Goal: Task Accomplishment & Management: Manage account settings

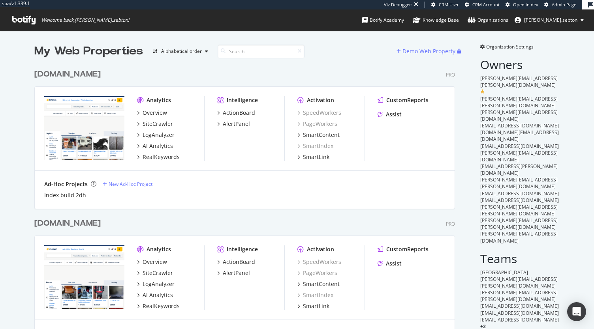
scroll to position [2265, 420]
click at [238, 49] on input at bounding box center [260, 52] width 87 height 14
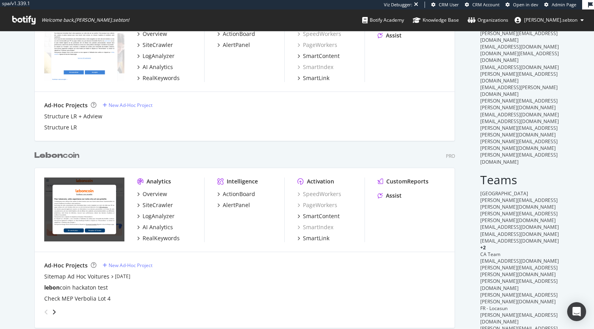
scroll to position [80, 0]
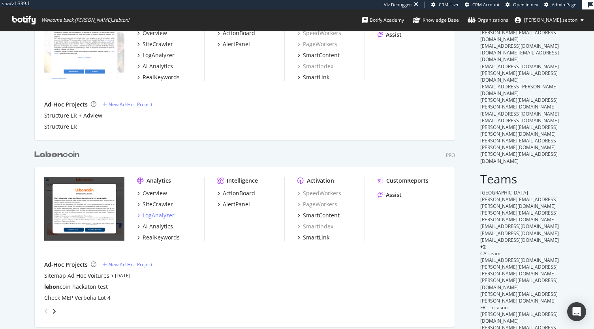
type input "lebon"
click at [163, 216] on div "LogAnalyzer" at bounding box center [158, 216] width 32 height 8
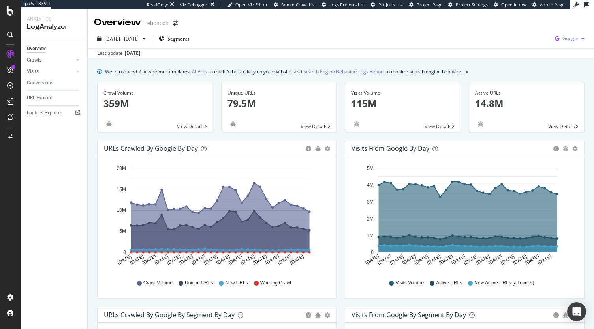
click at [564, 39] on span "Google" at bounding box center [570, 38] width 16 height 7
click at [530, 28] on span "Bing" at bounding box center [523, 31] width 29 height 7
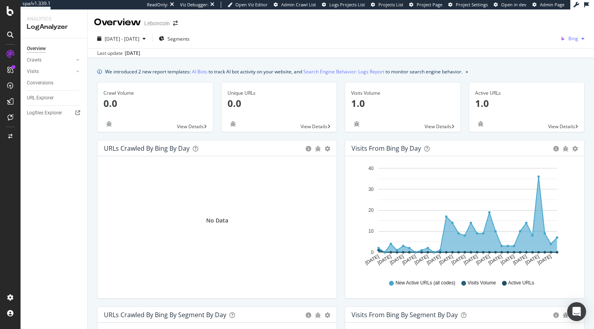
click at [568, 45] on button "Bing" at bounding box center [572, 38] width 30 height 13
click at [517, 38] on div "OpenAI" at bounding box center [523, 44] width 54 height 15
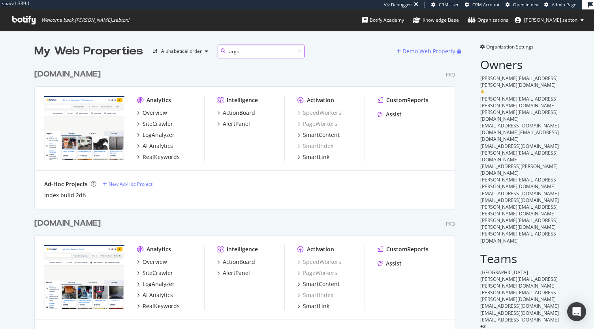
scroll to position [165, 420]
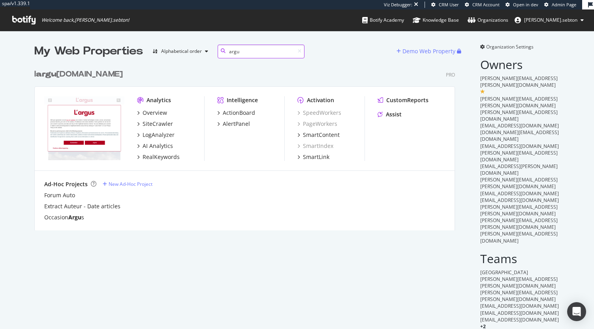
type input "argu"
click at [53, 76] on b "argu" at bounding box center [46, 74] width 21 height 8
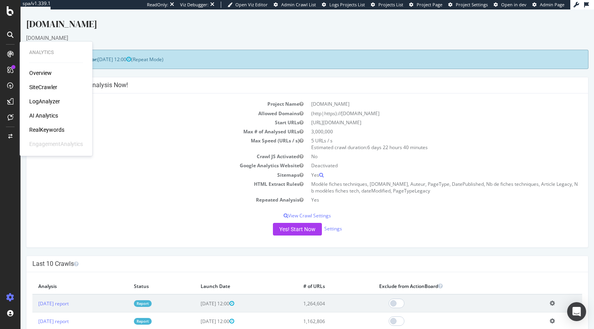
click at [48, 72] on div "Overview" at bounding box center [40, 73] width 22 height 8
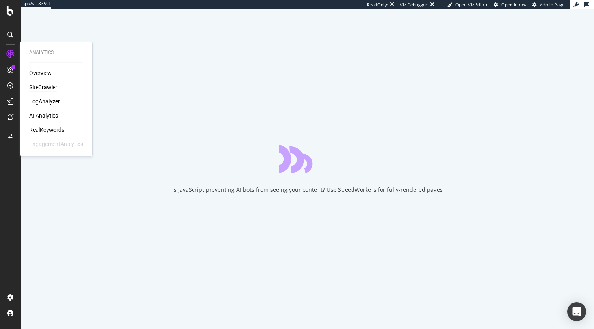
click at [42, 85] on div "SiteCrawler" at bounding box center [43, 87] width 28 height 8
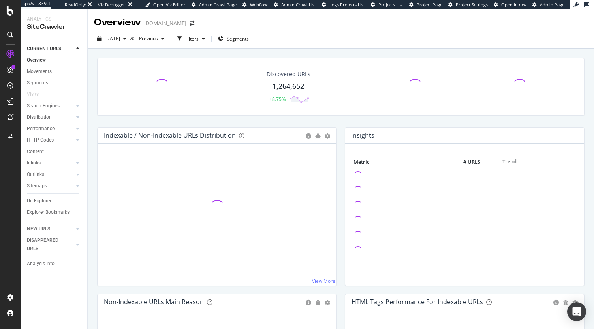
click at [41, 259] on div "Analysis Info" at bounding box center [57, 263] width 60 height 11
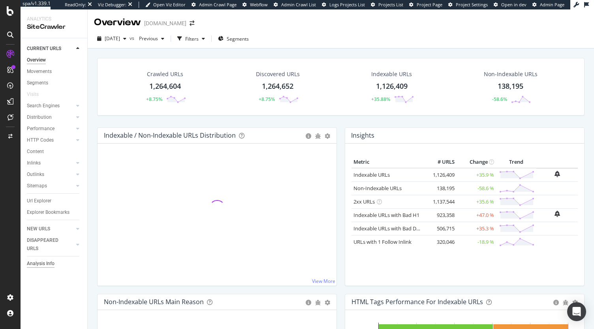
click at [37, 266] on div "Analysis Info" at bounding box center [41, 264] width 28 height 8
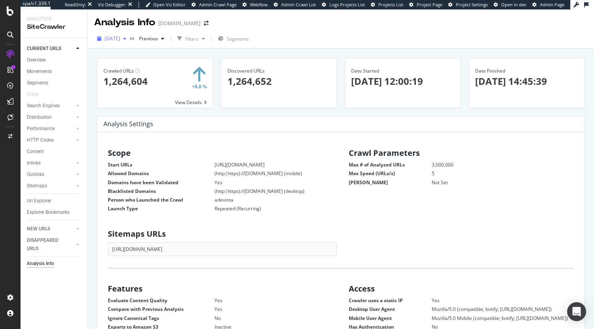
click at [120, 37] on span "[DATE]" at bounding box center [112, 38] width 15 height 7
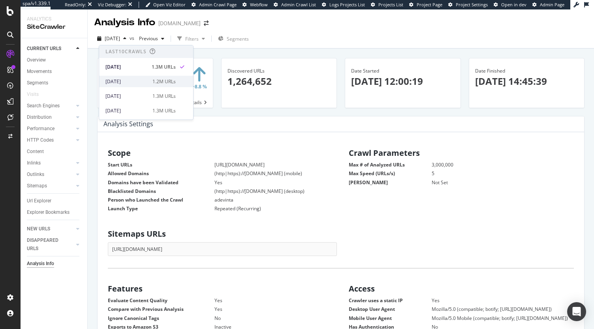
click at [148, 79] on div "[DATE] 1.2M URLs" at bounding box center [140, 81] width 70 height 7
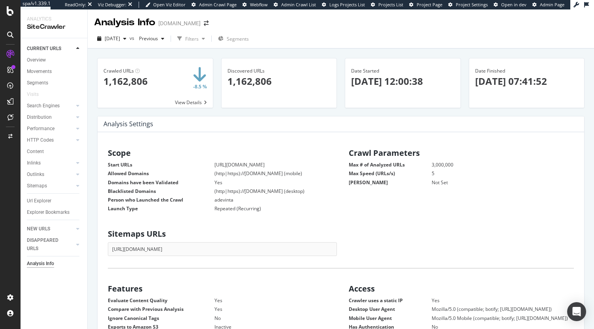
scroll to position [120, 219]
click at [120, 40] on span "[DATE]" at bounding box center [112, 38] width 15 height 7
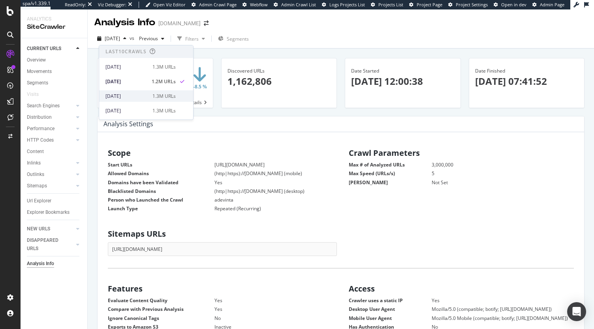
click at [144, 93] on div "[DATE]" at bounding box center [126, 96] width 42 height 7
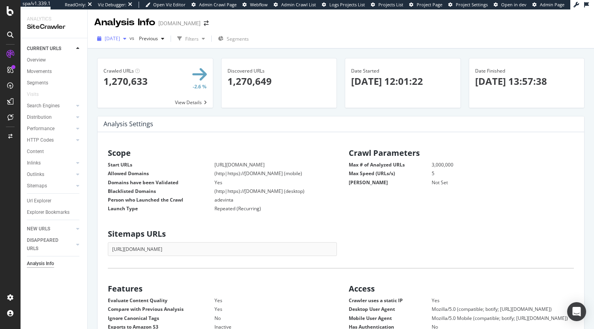
click at [120, 38] on span "[DATE]" at bounding box center [112, 38] width 15 height 7
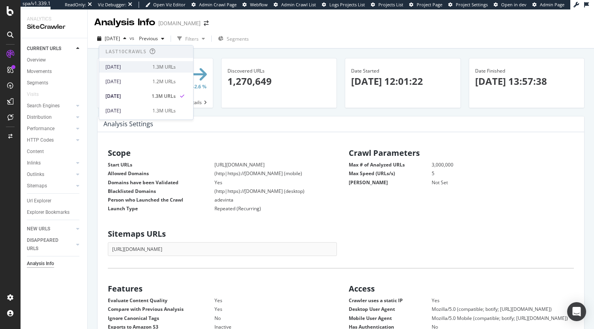
click at [154, 66] on div "1.3M URLs" at bounding box center [163, 67] width 23 height 7
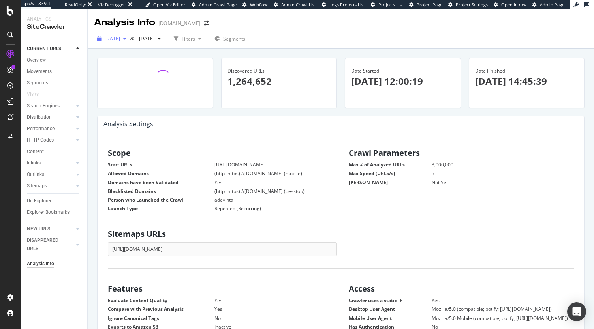
scroll to position [120, 219]
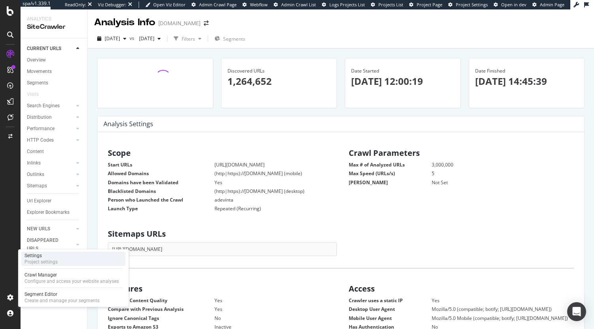
click at [51, 260] on div "Project settings" at bounding box center [40, 262] width 33 height 6
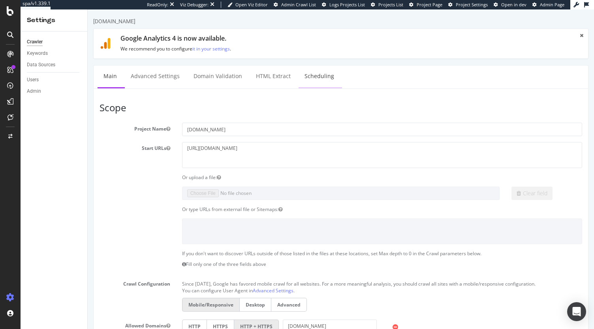
click at [317, 81] on link "Scheduling" at bounding box center [318, 77] width 41 height 22
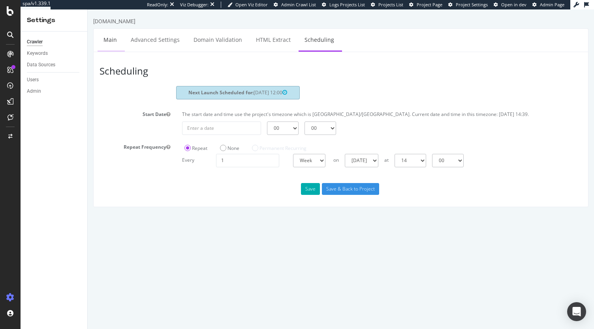
click at [111, 44] on link "Main" at bounding box center [109, 40] width 25 height 22
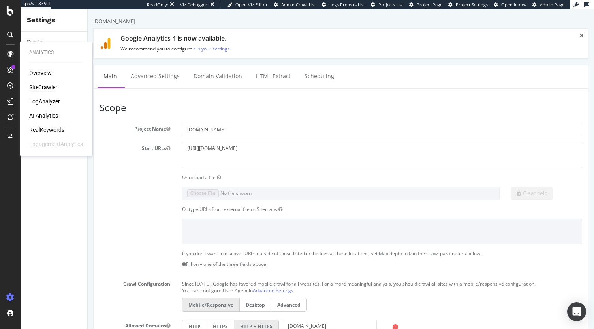
click at [40, 90] on div "SiteCrawler" at bounding box center [43, 87] width 28 height 8
